Goal: Find specific page/section: Find specific page/section

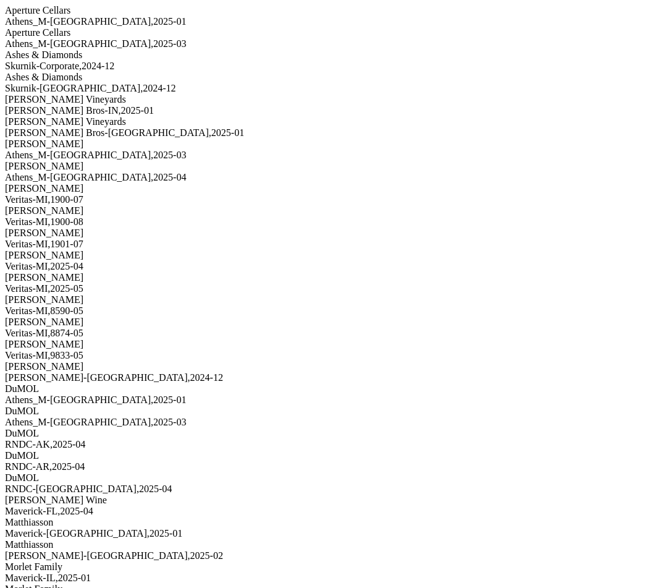
click at [163, 194] on div "Dalla Valle" at bounding box center [332, 188] width 655 height 11
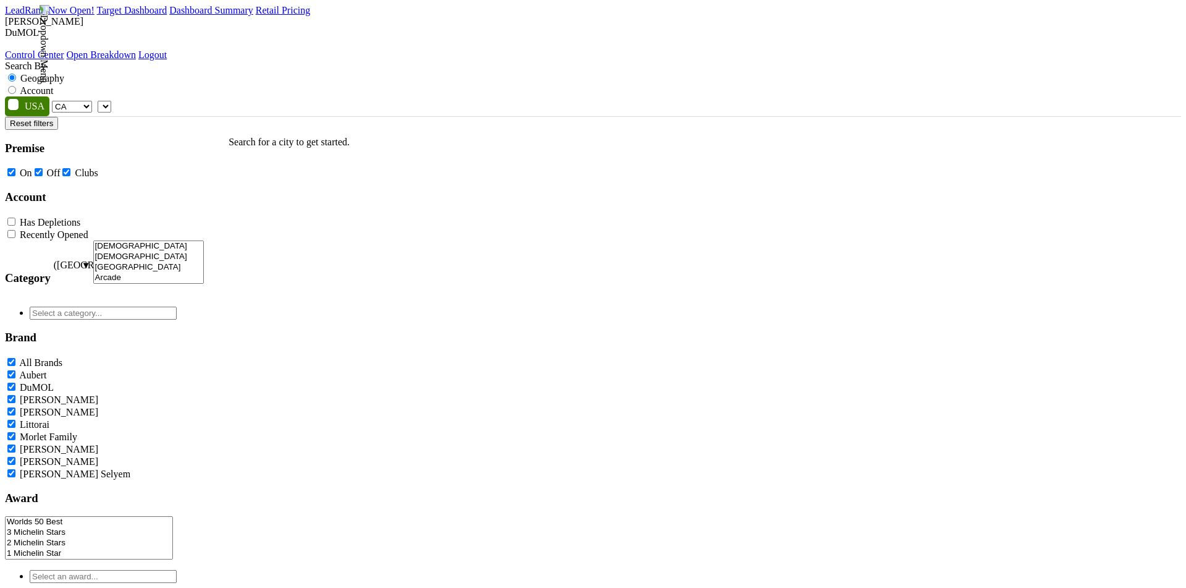
select select "CA"
select select
click at [167, 15] on link "Target Dashboard" at bounding box center [132, 10] width 70 height 11
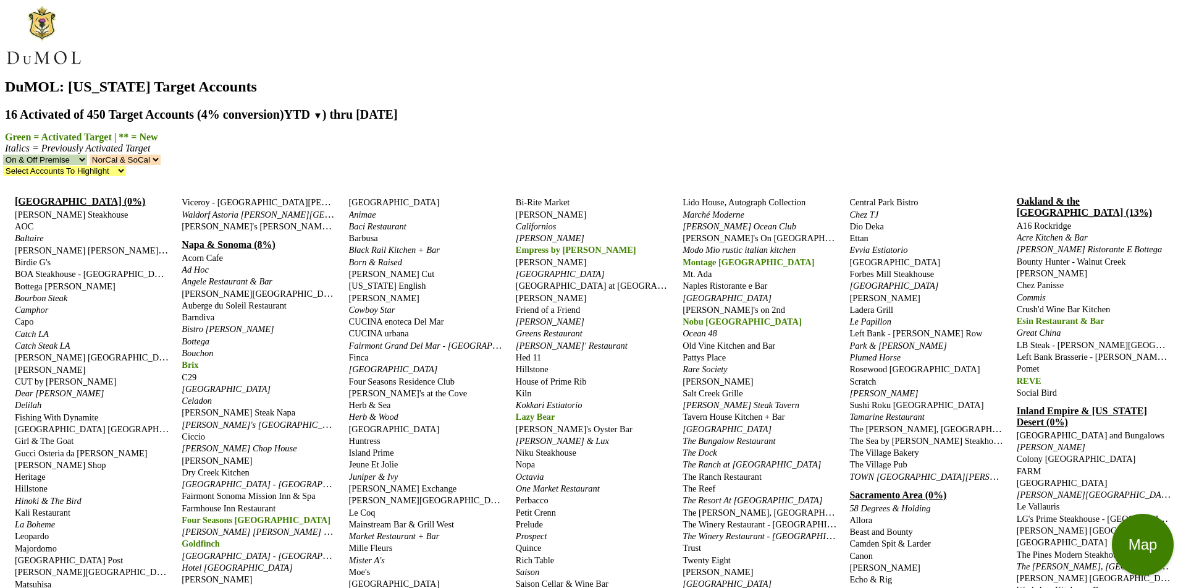
click at [161, 154] on select "NorCal & SoCal NorCal Only SoCal Only" at bounding box center [125, 159] width 71 height 11
select select "1"
click at [161, 154] on select "NorCal & SoCal NorCal Only SoCal Only" at bounding box center [125, 159] width 71 height 11
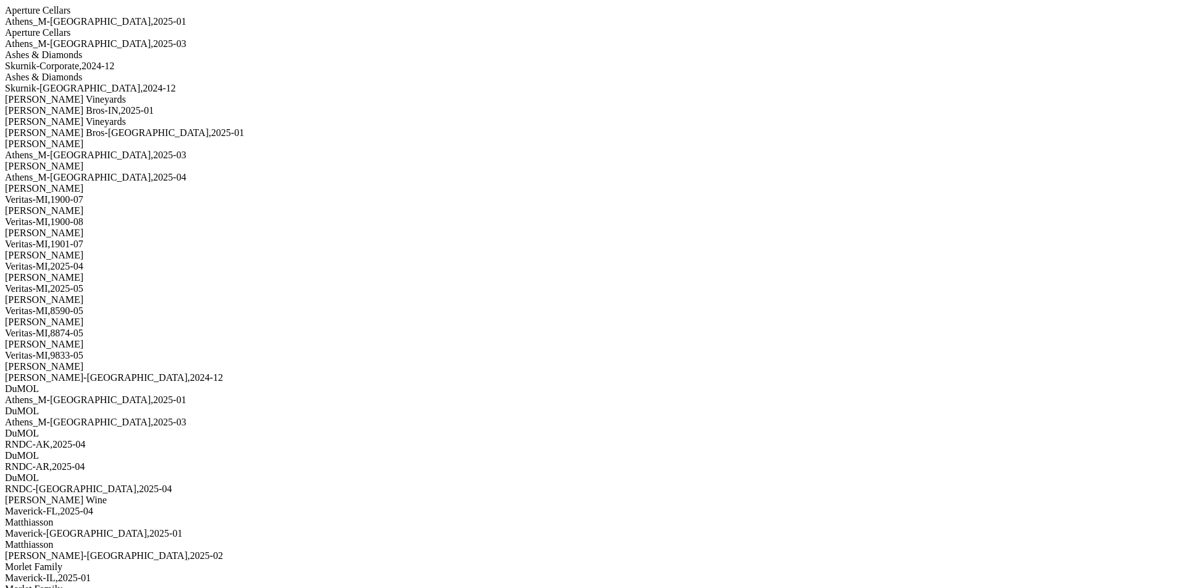
click at [170, 194] on div "[PERSON_NAME]" at bounding box center [593, 188] width 1176 height 11
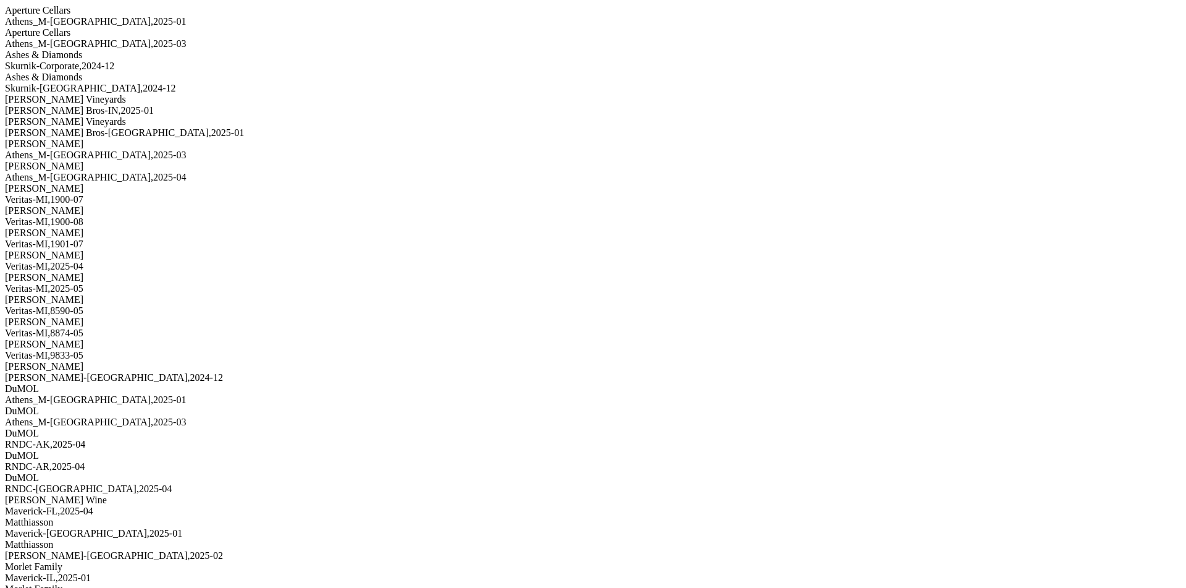
copy label "124023138"
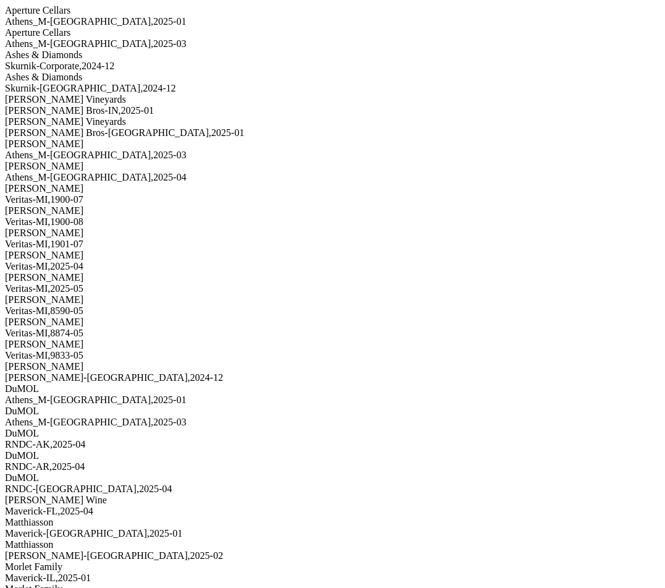
scroll to position [399, 0]
click at [138, 372] on div "Vin Sauvage-NV , 2024 - 12" at bounding box center [332, 377] width 655 height 11
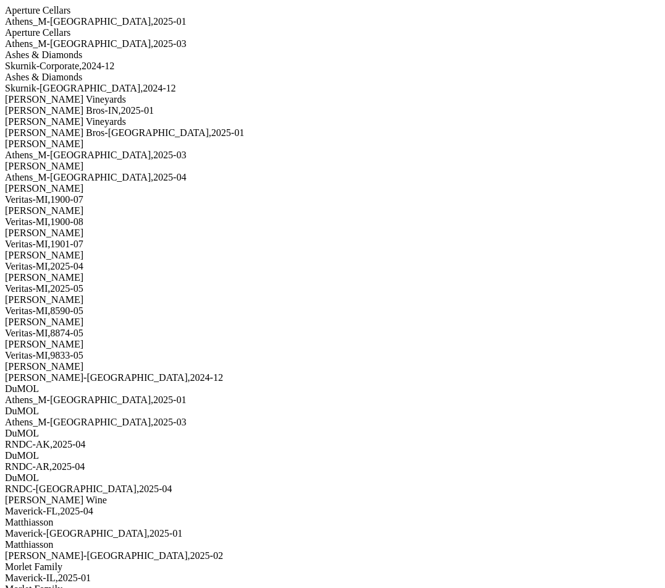
copy label "123812967"
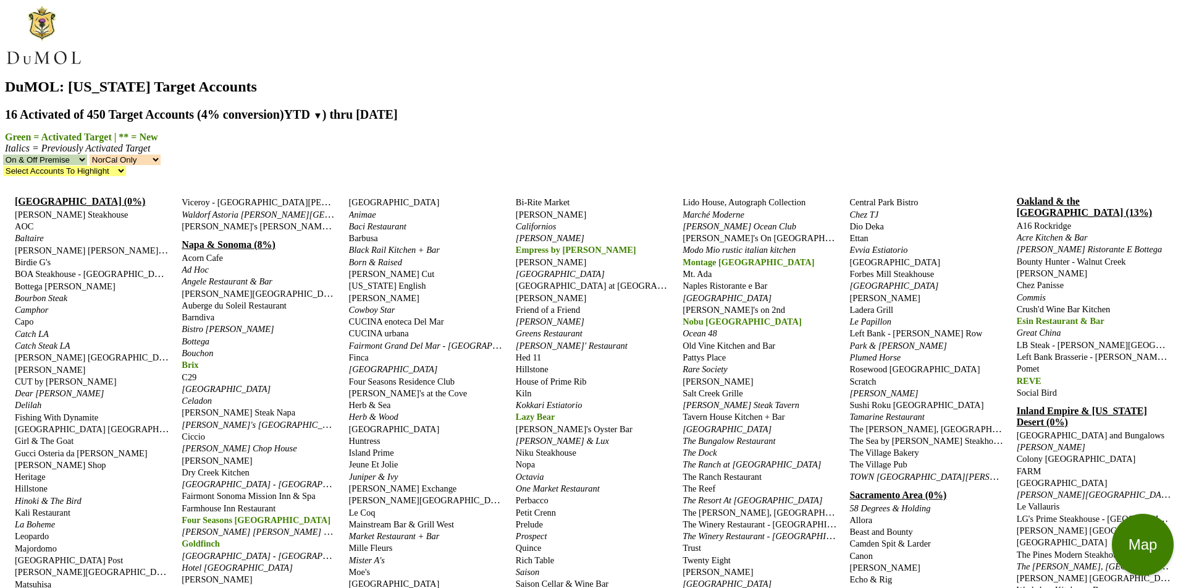
select select "1"
click at [161, 154] on select "NorCal & SoCal NorCal Only SoCal Only" at bounding box center [125, 159] width 71 height 11
select select "norcal"
click at [161, 154] on select "NorCal & SoCal NorCal Only SoCal Only" at bounding box center [125, 159] width 71 height 11
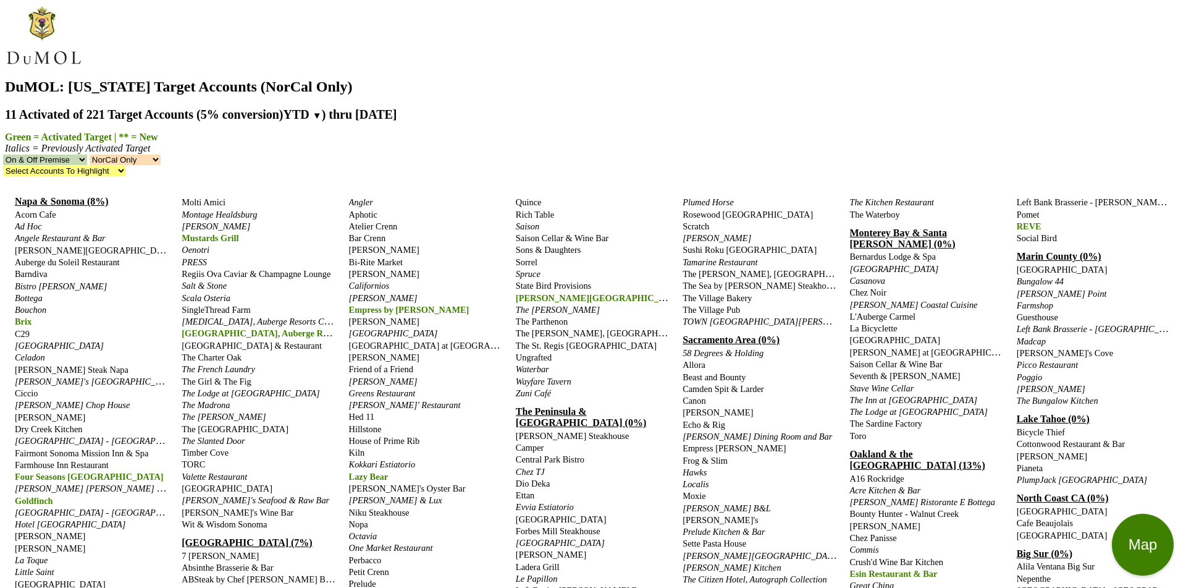
click at [161, 154] on select "NorCal & SoCal NorCal Only SoCal Only" at bounding box center [125, 159] width 71 height 11
select select "socal"
click at [161, 154] on select "NorCal & SoCal NorCal Only SoCal Only" at bounding box center [125, 159] width 71 height 11
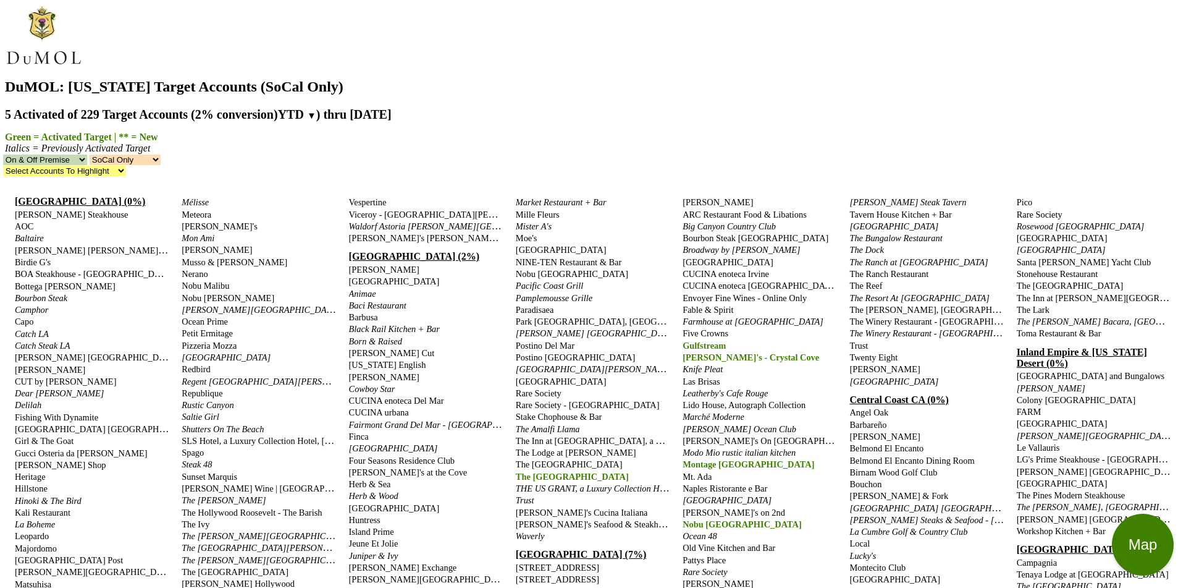
select select "socal"
click at [161, 154] on select "NorCal & SoCal NorCal Only SoCal Only" at bounding box center [125, 159] width 71 height 11
select select
click at [161, 154] on select "NorCal & SoCal NorCal Only SoCal Only" at bounding box center [125, 159] width 71 height 11
click at [352, 251] on link "San Diego Area (2%)" at bounding box center [414, 256] width 130 height 11
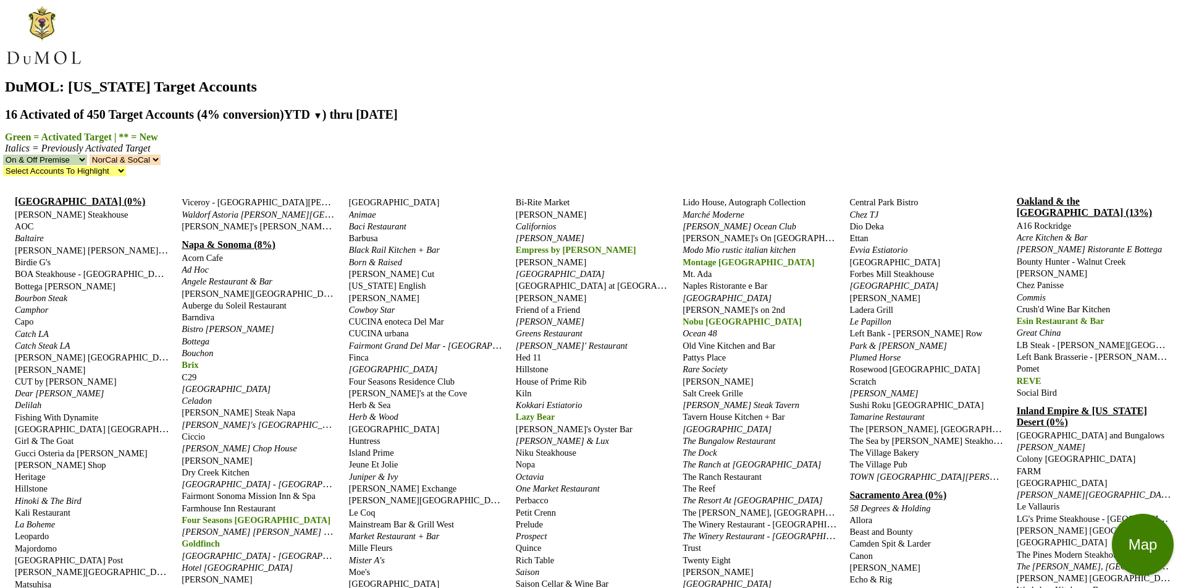
click at [161, 154] on select "NorCal & SoCal NorCal Only SoCal Only" at bounding box center [125, 159] width 71 height 11
